Goal: Find contact information: Find contact information

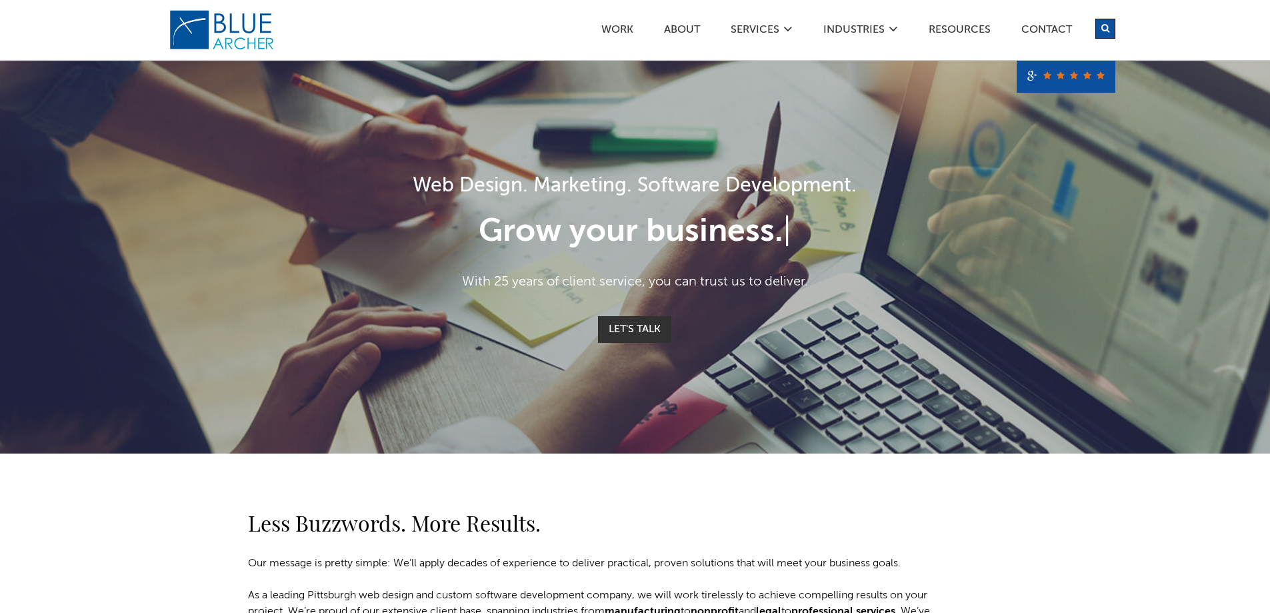
scroll to position [2363, 0]
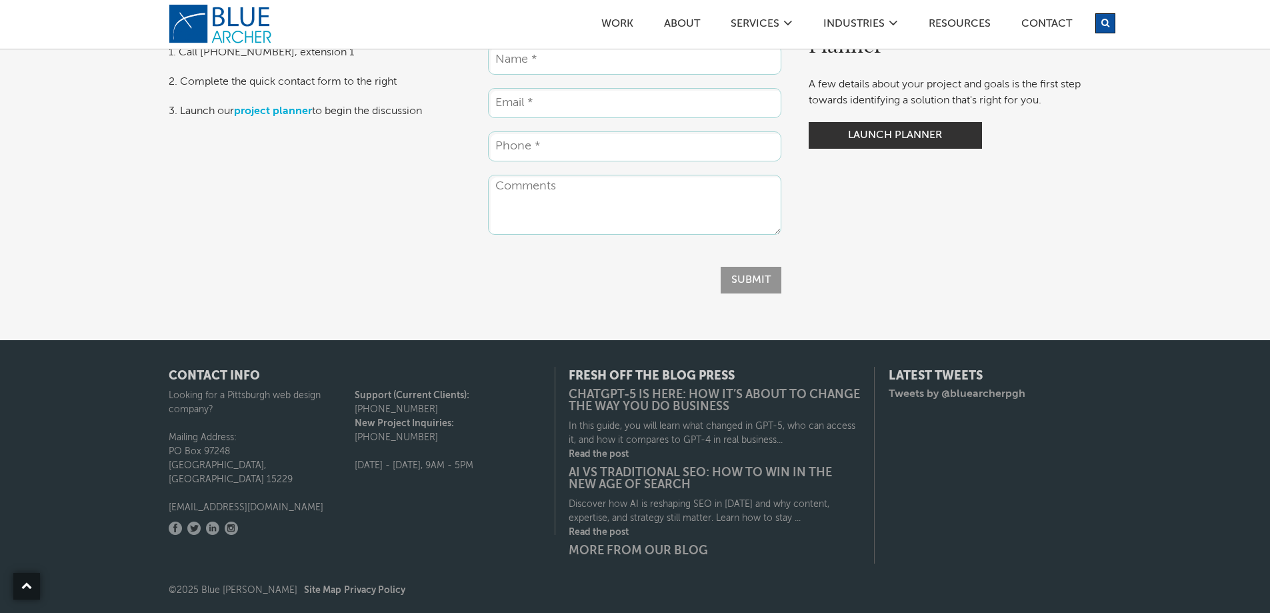
click at [243, 501] on p "[EMAIL_ADDRESS][DOMAIN_NAME]" at bounding box center [262, 508] width 187 height 14
copy div "[EMAIL_ADDRESS][DOMAIN_NAME]"
click at [1137, 267] on div "3 Ways to Engage 1. Call [PHONE_NUMBER], extension 1 2. Complete the quick cont…" at bounding box center [635, 144] width 1270 height 391
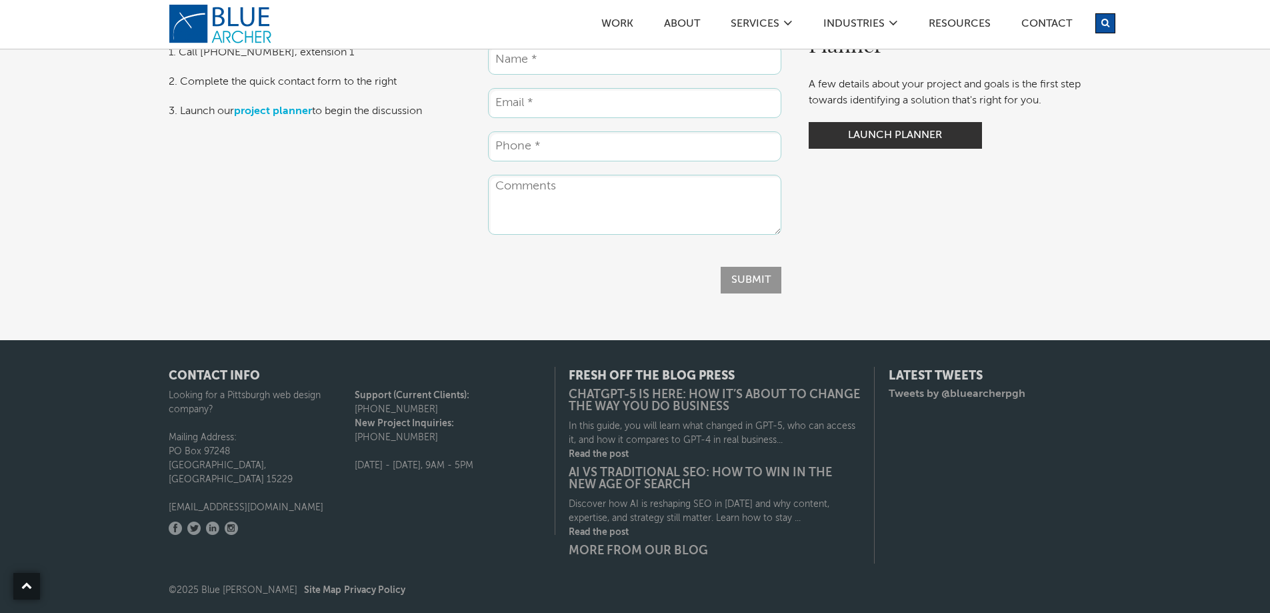
click at [1047, 15] on div "Work ABOUT SERVICES Digital Strategy Marketing Web Design & Development Custom …" at bounding box center [675, 19] width 880 height 39
click at [1039, 23] on link "Contact" at bounding box center [1047, 26] width 52 height 14
